Goal: Information Seeking & Learning: Learn about a topic

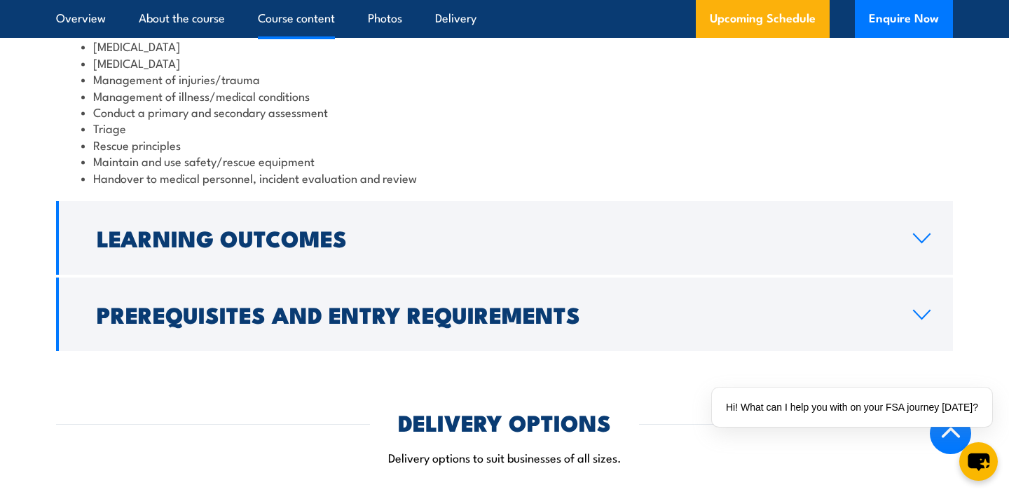
scroll to position [1293, 0]
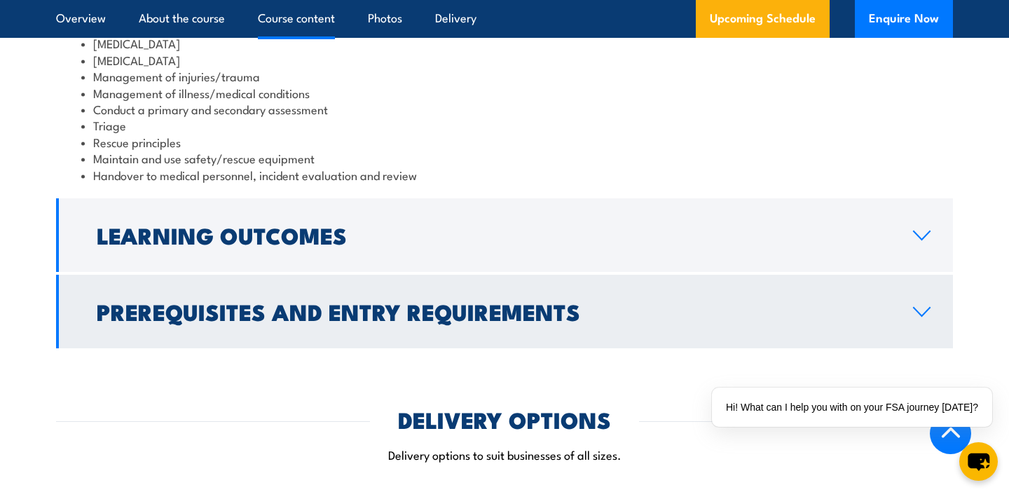
click at [921, 306] on icon at bounding box center [922, 311] width 19 height 11
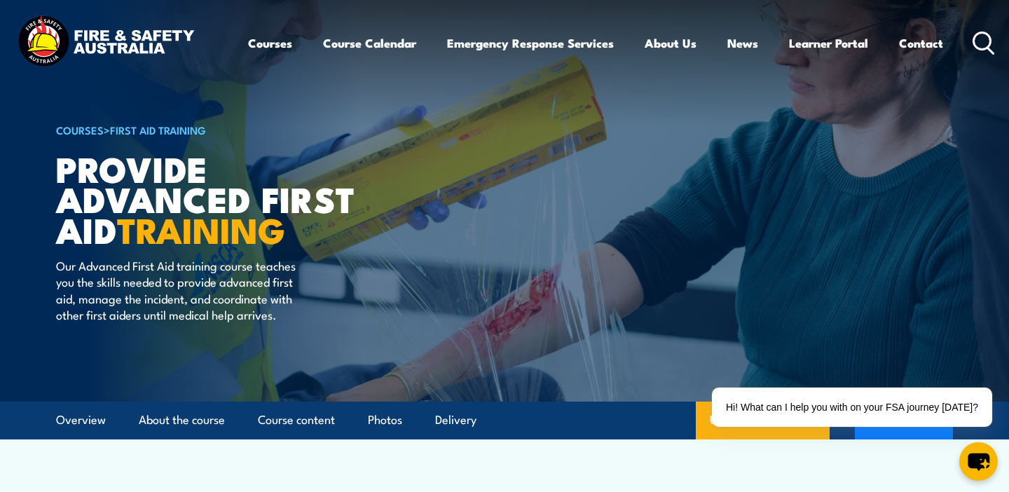
scroll to position [0, 0]
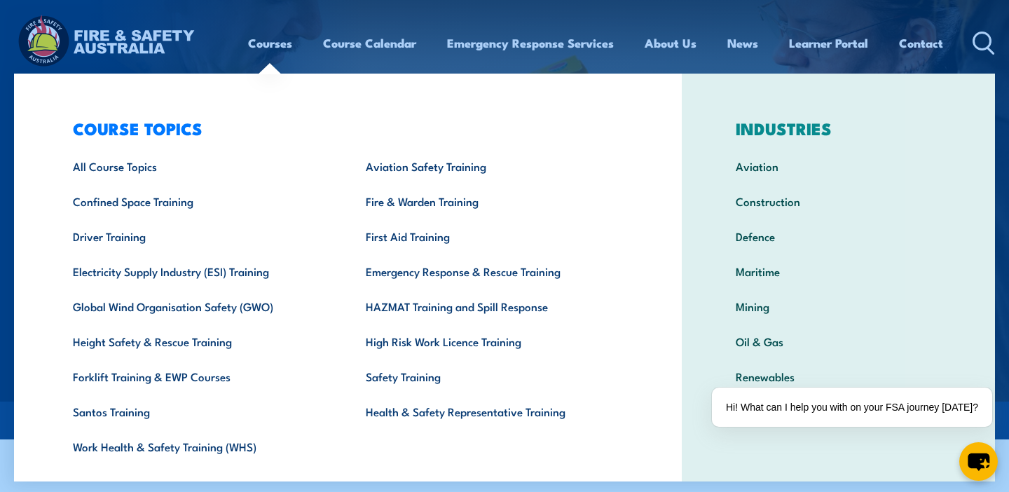
click at [257, 43] on link "Courses" at bounding box center [270, 43] width 44 height 37
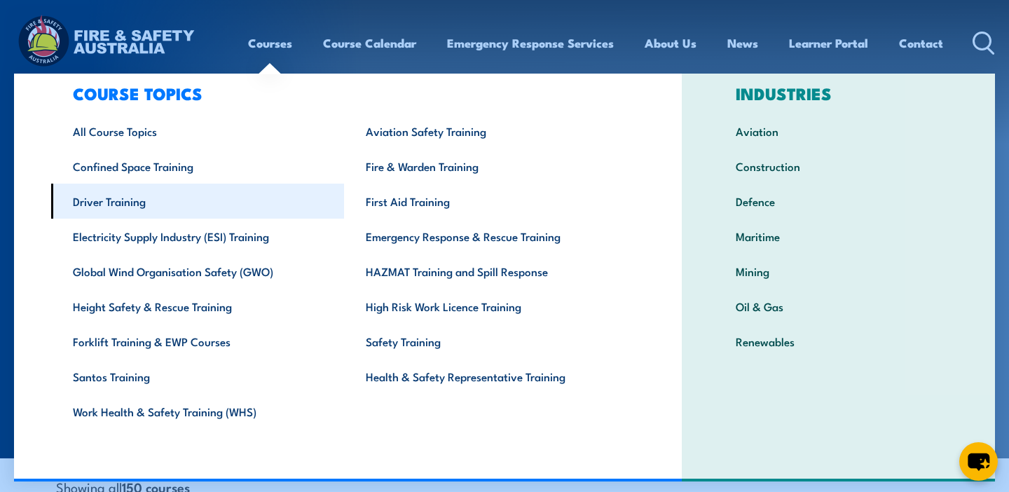
scroll to position [35, 0]
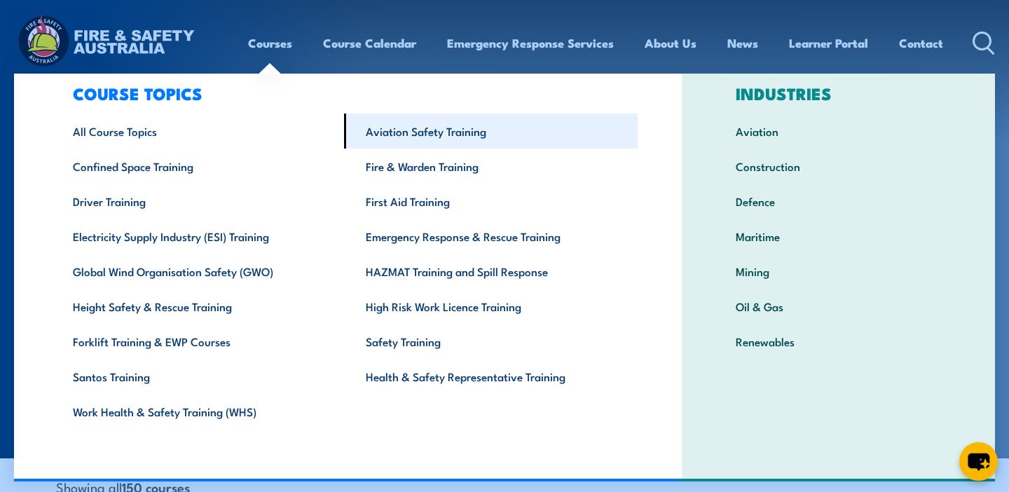
click at [419, 132] on link "Aviation Safety Training" at bounding box center [490, 131] width 293 height 35
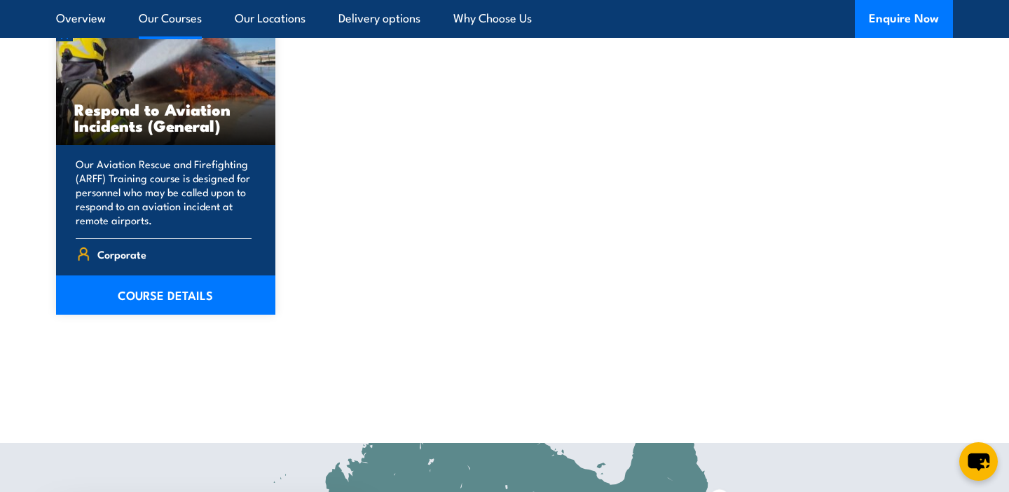
scroll to position [1172, 0]
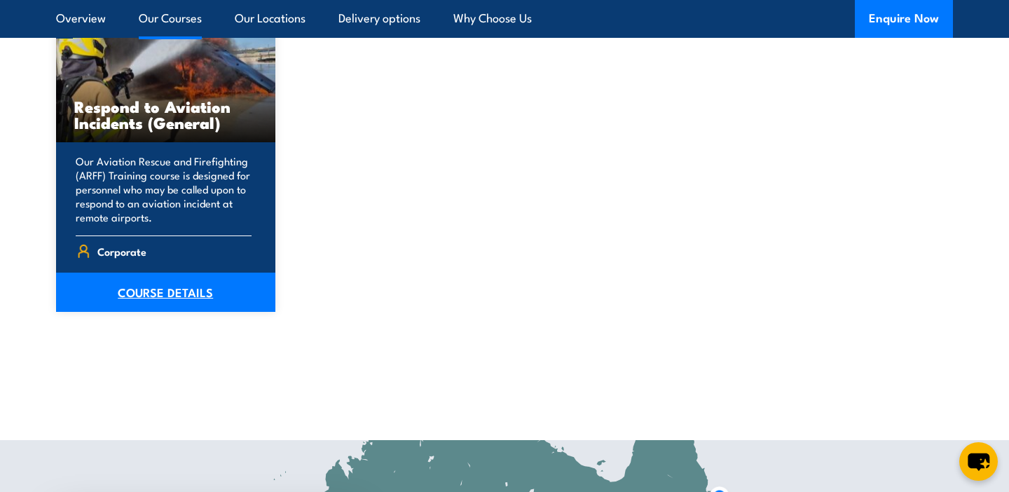
click at [176, 292] on link "COURSE DETAILS" at bounding box center [165, 292] width 219 height 39
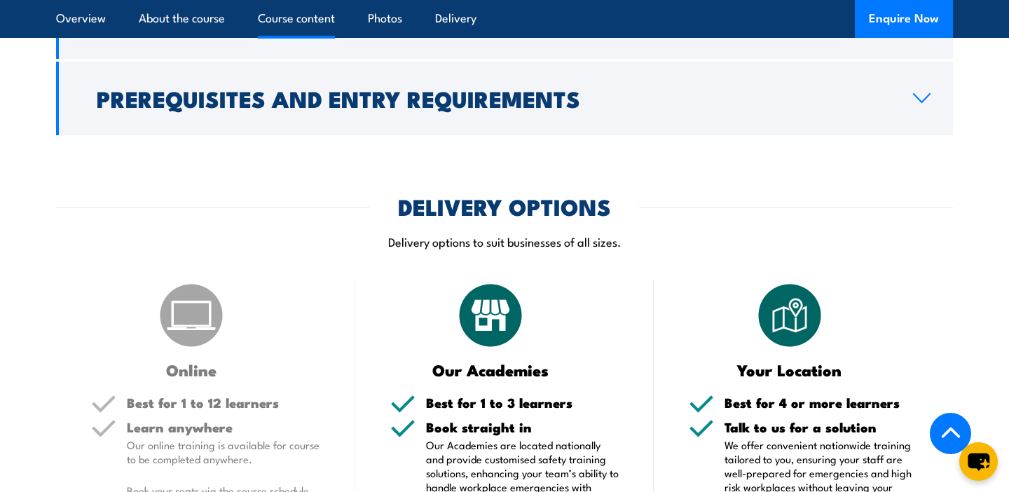
scroll to position [1736, 0]
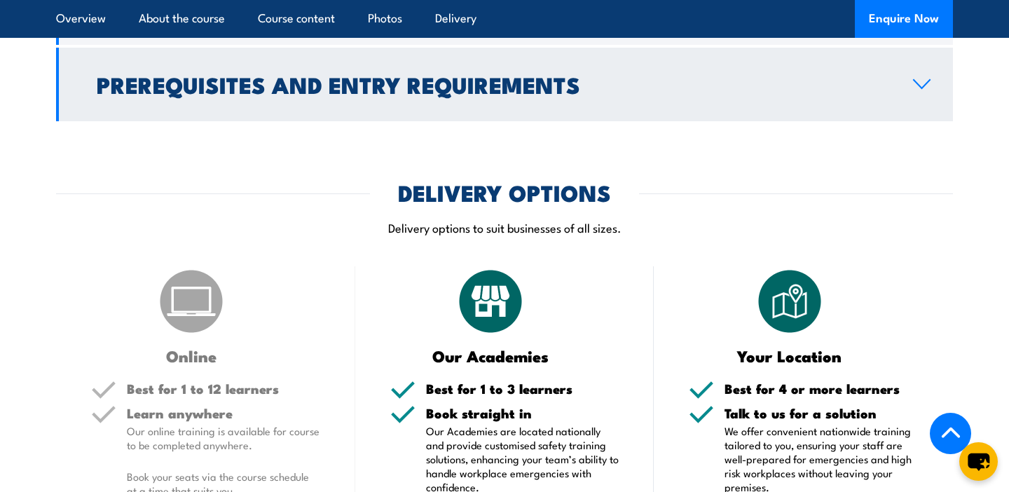
click at [920, 90] on icon at bounding box center [922, 84] width 19 height 11
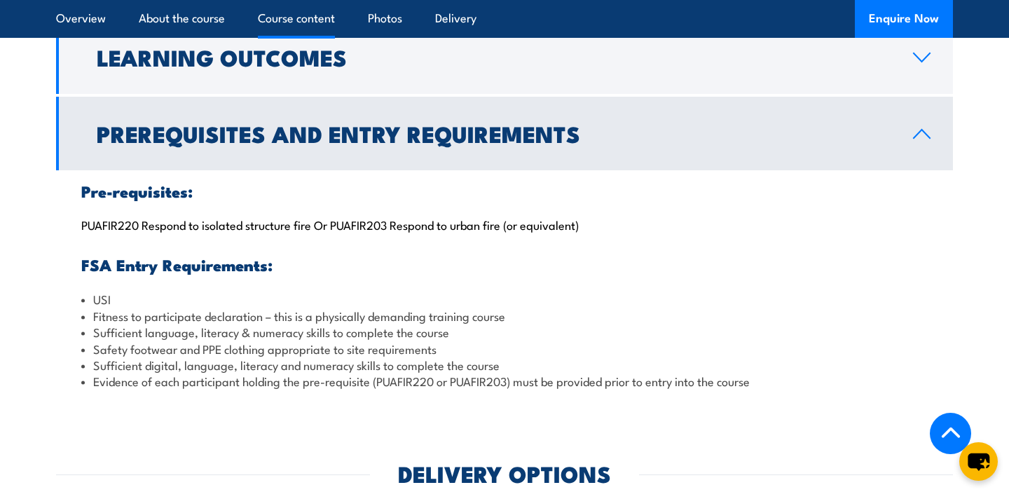
scroll to position [1333, 0]
click at [919, 140] on icon at bounding box center [922, 133] width 19 height 11
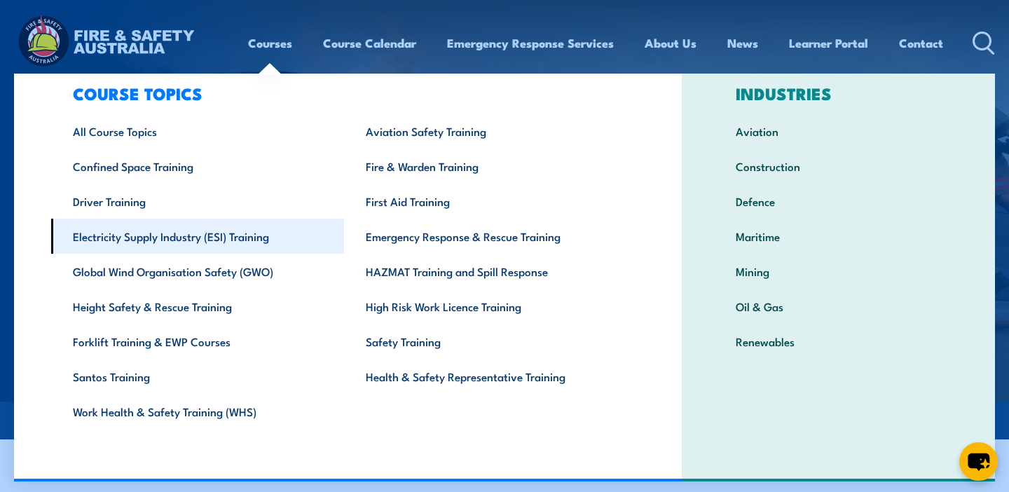
scroll to position [35, 0]
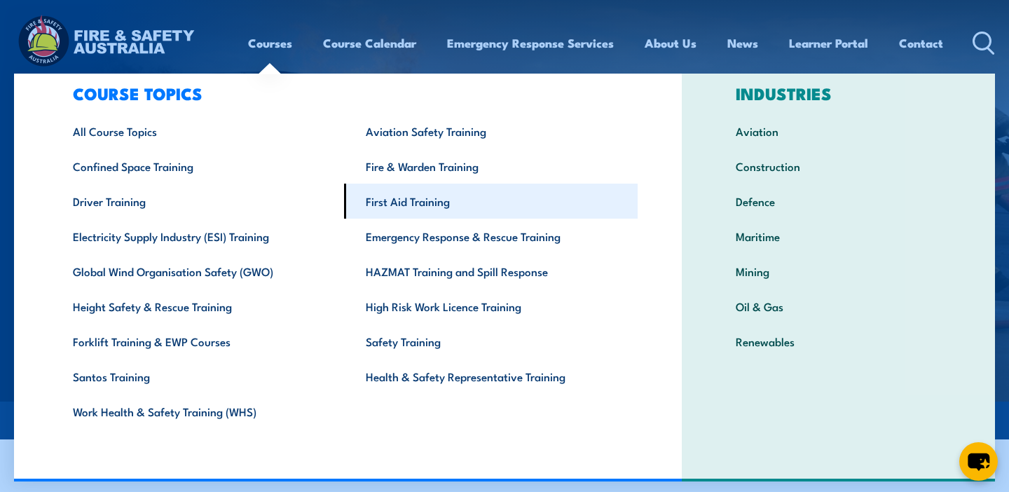
click at [407, 207] on link "First Aid Training" at bounding box center [490, 201] width 293 height 35
